Goal: Check status: Check status

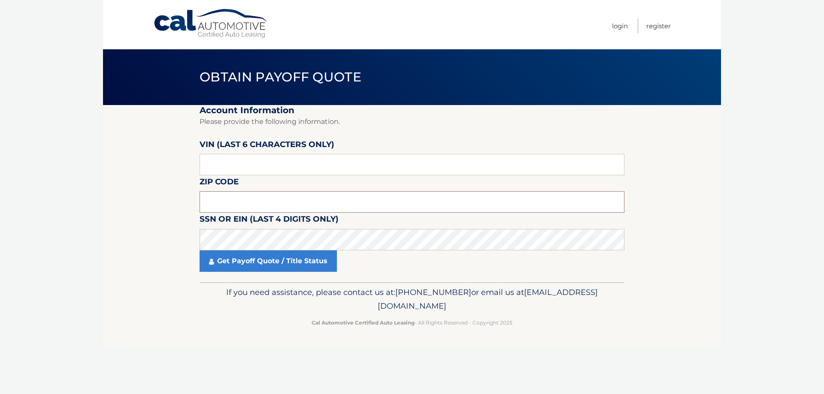
click at [313, 201] on input "text" at bounding box center [412, 201] width 425 height 21
type input "11804"
click at [303, 266] on link "Get Payoff Quote / Title Status" at bounding box center [268, 261] width 137 height 21
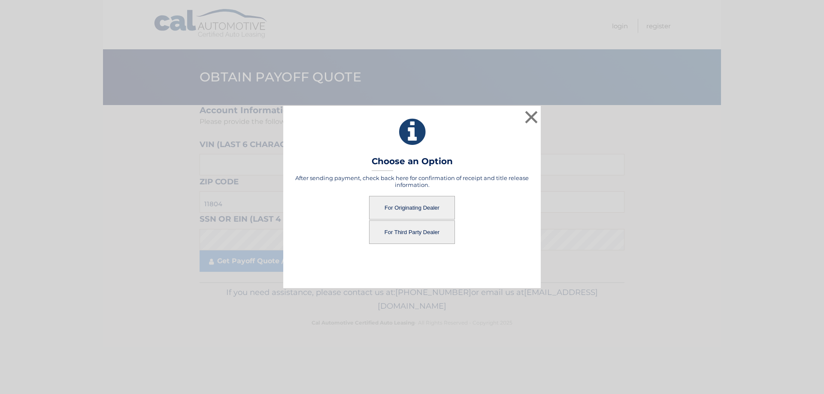
click at [398, 209] on button "For Originating Dealer" at bounding box center [412, 208] width 86 height 24
click at [403, 201] on button "For Originating Dealer" at bounding box center [412, 208] width 86 height 24
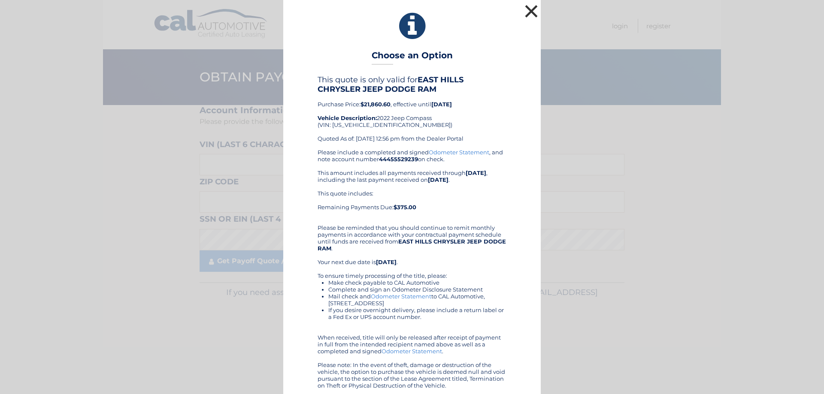
click at [529, 15] on button "×" at bounding box center [531, 11] width 17 height 17
